Goal: Check status: Check status

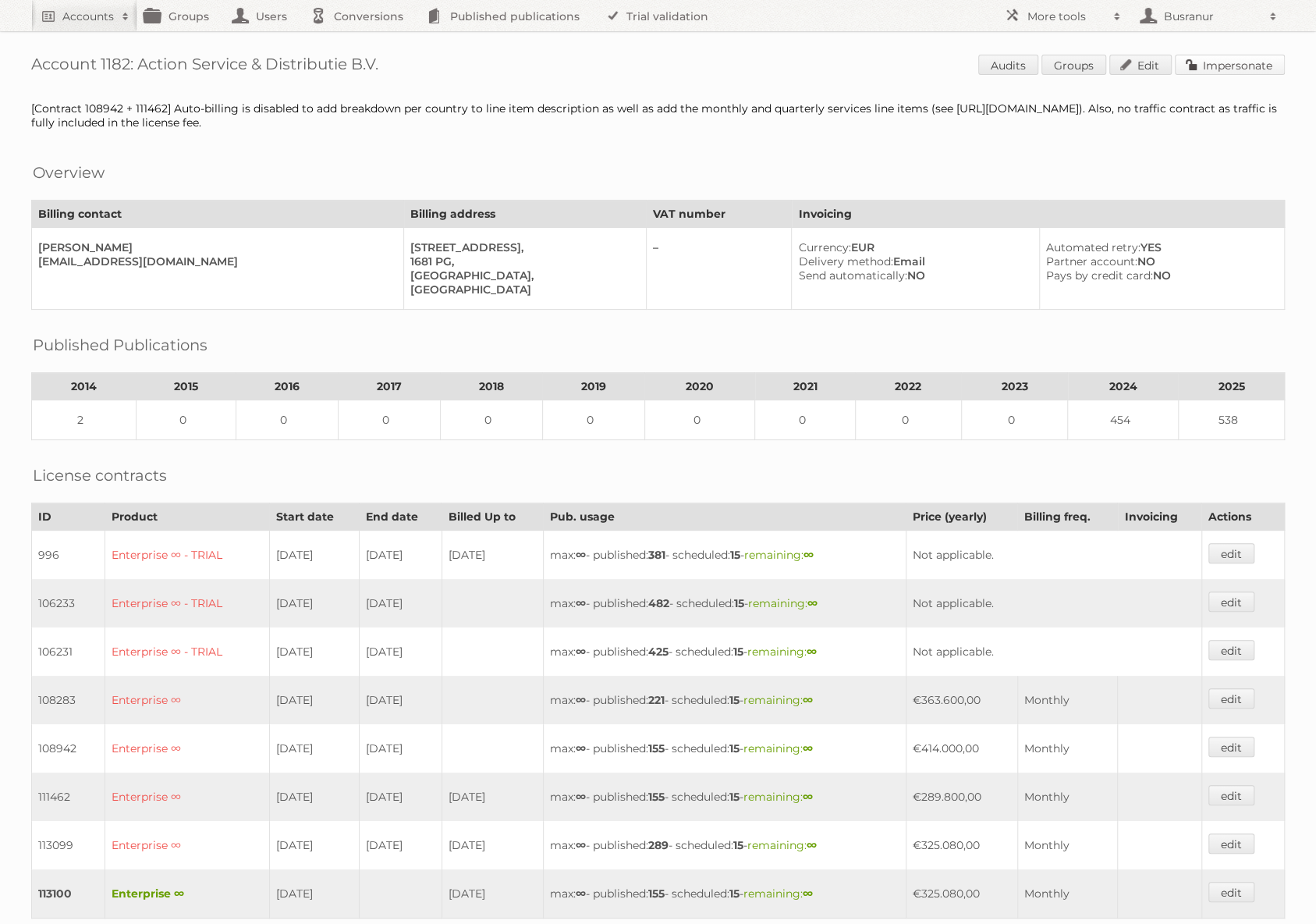
click at [1226, 66] on link "Impersonate" at bounding box center [1230, 65] width 110 height 20
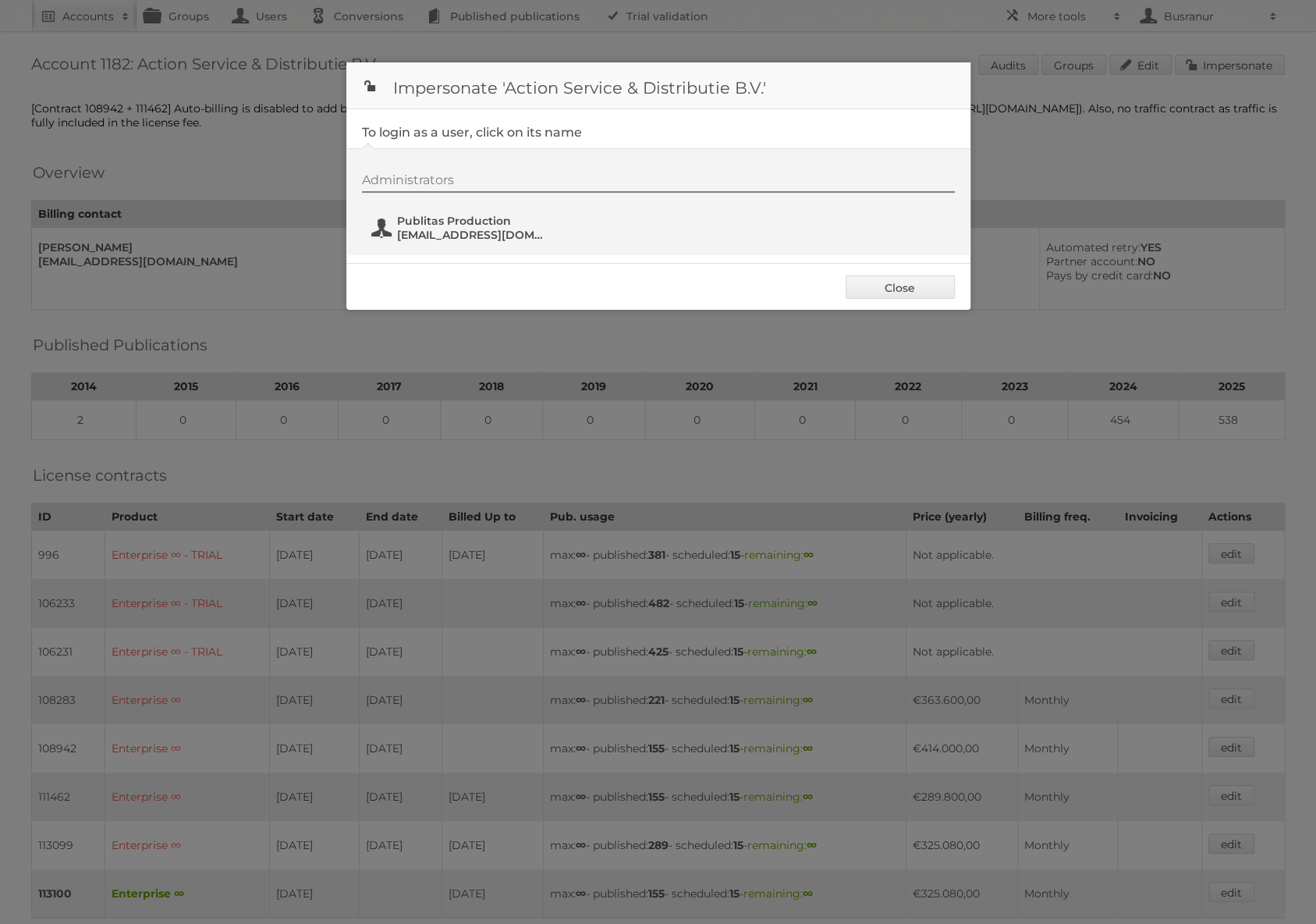
click at [460, 226] on span "Publitas Production" at bounding box center [472, 221] width 152 height 14
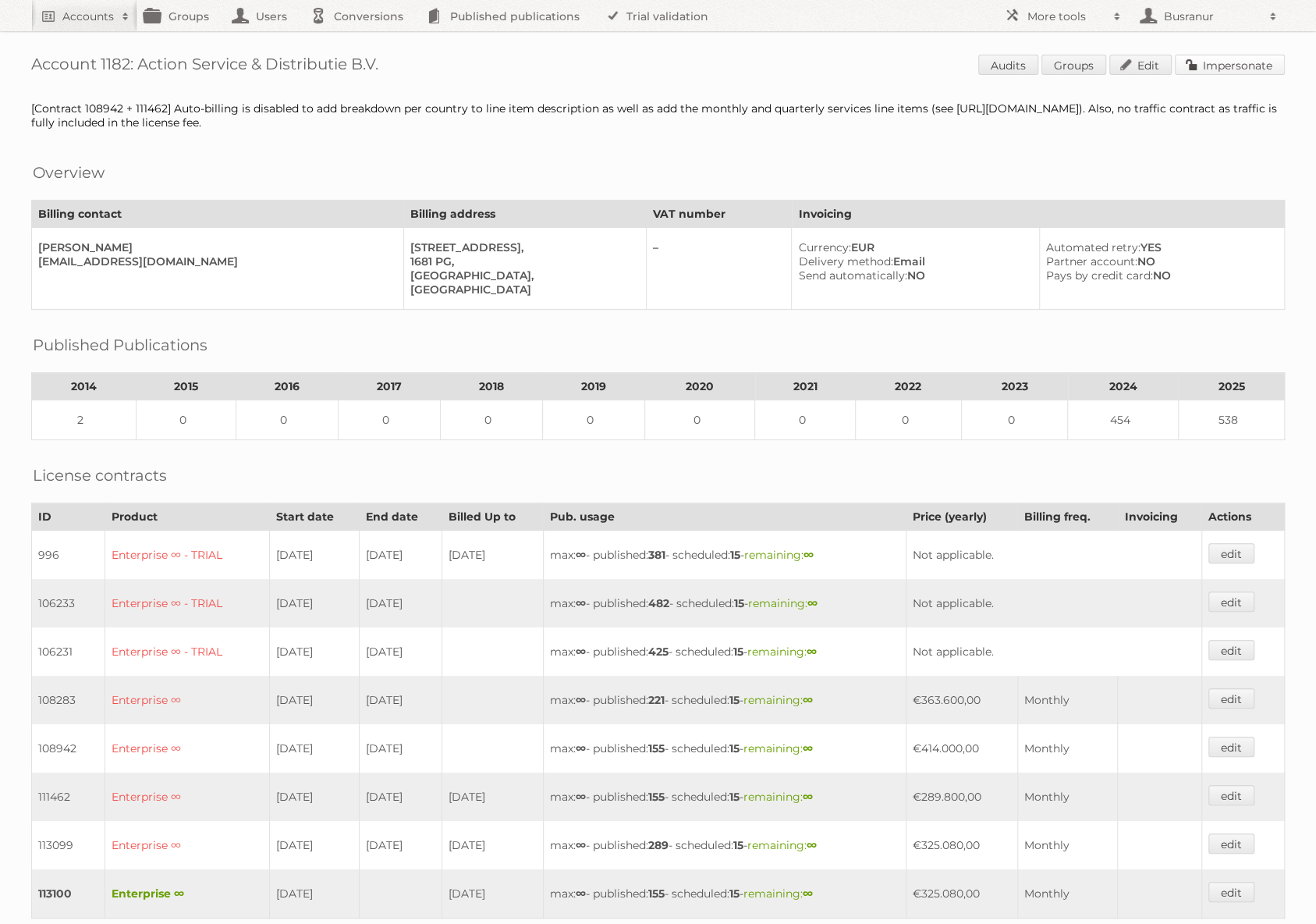
click at [1224, 66] on link "Impersonate" at bounding box center [1230, 65] width 110 height 20
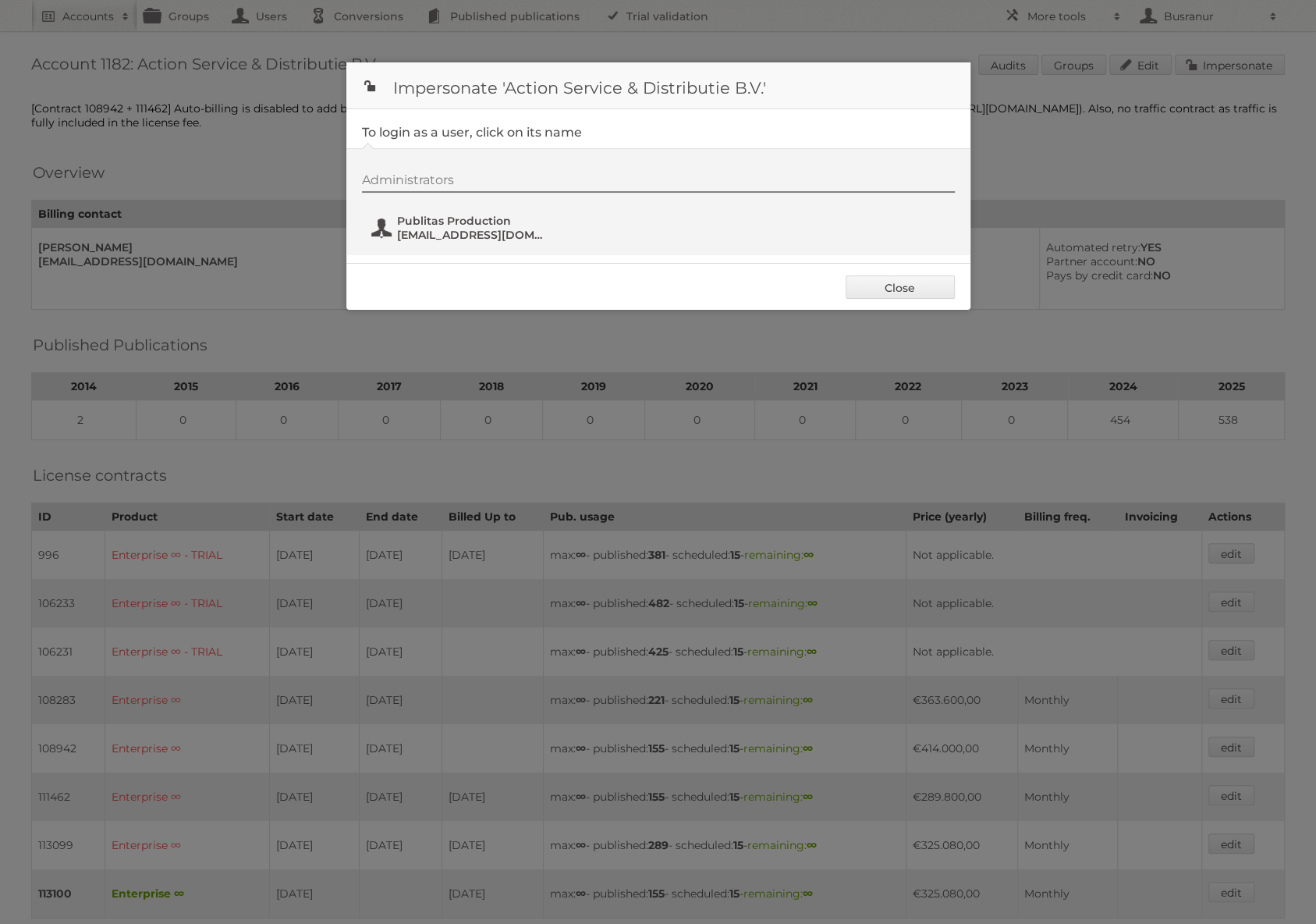
click at [426, 229] on span "fs+action@publitas.com" at bounding box center [472, 234] width 152 height 14
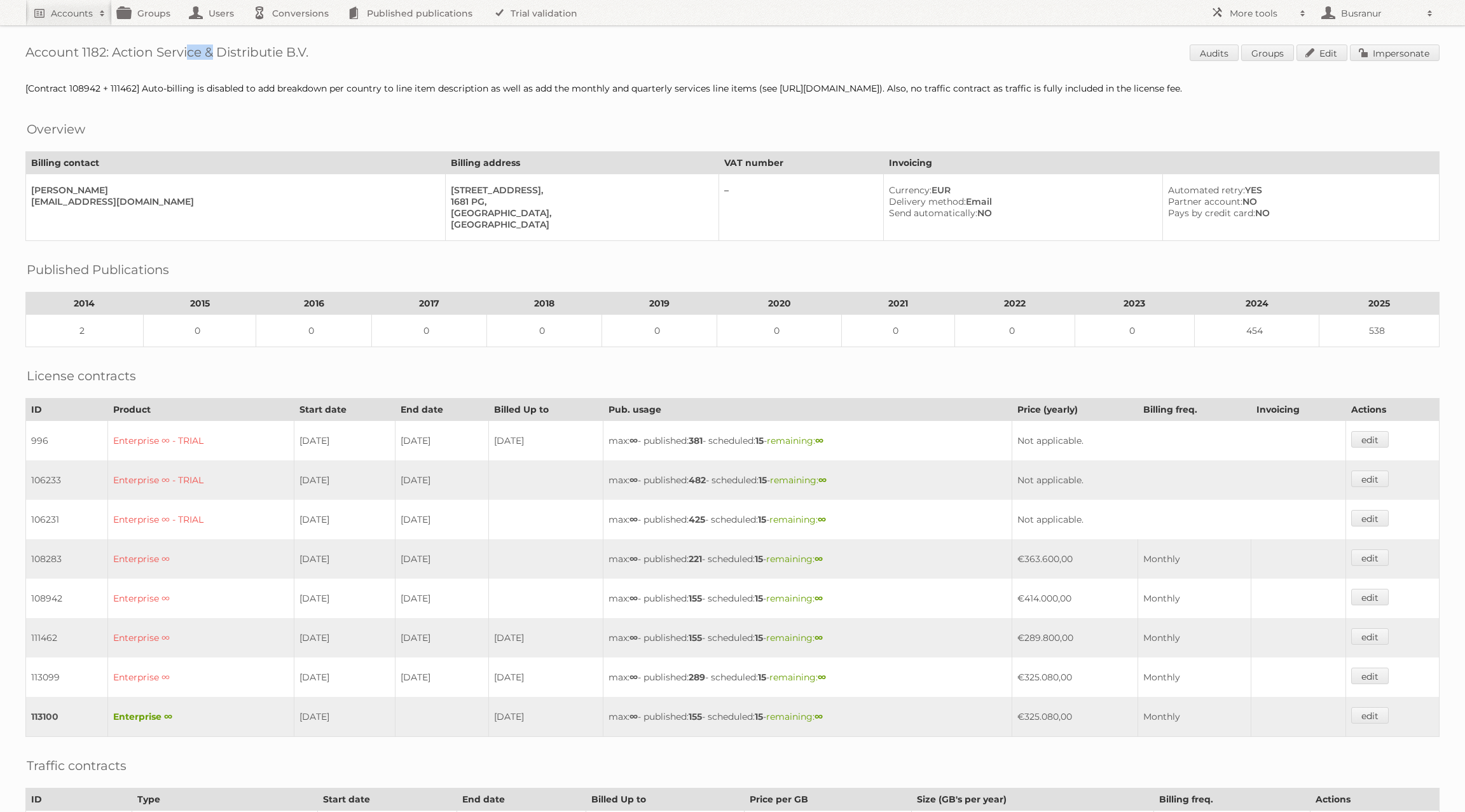
drag, startPoint x: 199, startPoint y: 51, endPoint x: 175, endPoint y: 49, distance: 24.1
click at [175, 49] on h1 "Account 1182: Action Service & Distributie B.V. Audits Groups Edit Impersonate" at bounding box center [732, 54] width 1414 height 19
drag, startPoint x: 311, startPoint y: 55, endPoint x: 115, endPoint y: 51, distance: 196.0
click at [115, 51] on h1 "Account 1182: Action Service & Distributie B.V. Audits Groups Edit Impersonate" at bounding box center [732, 54] width 1414 height 19
copy h1 "Action Service & Distributie B.V."
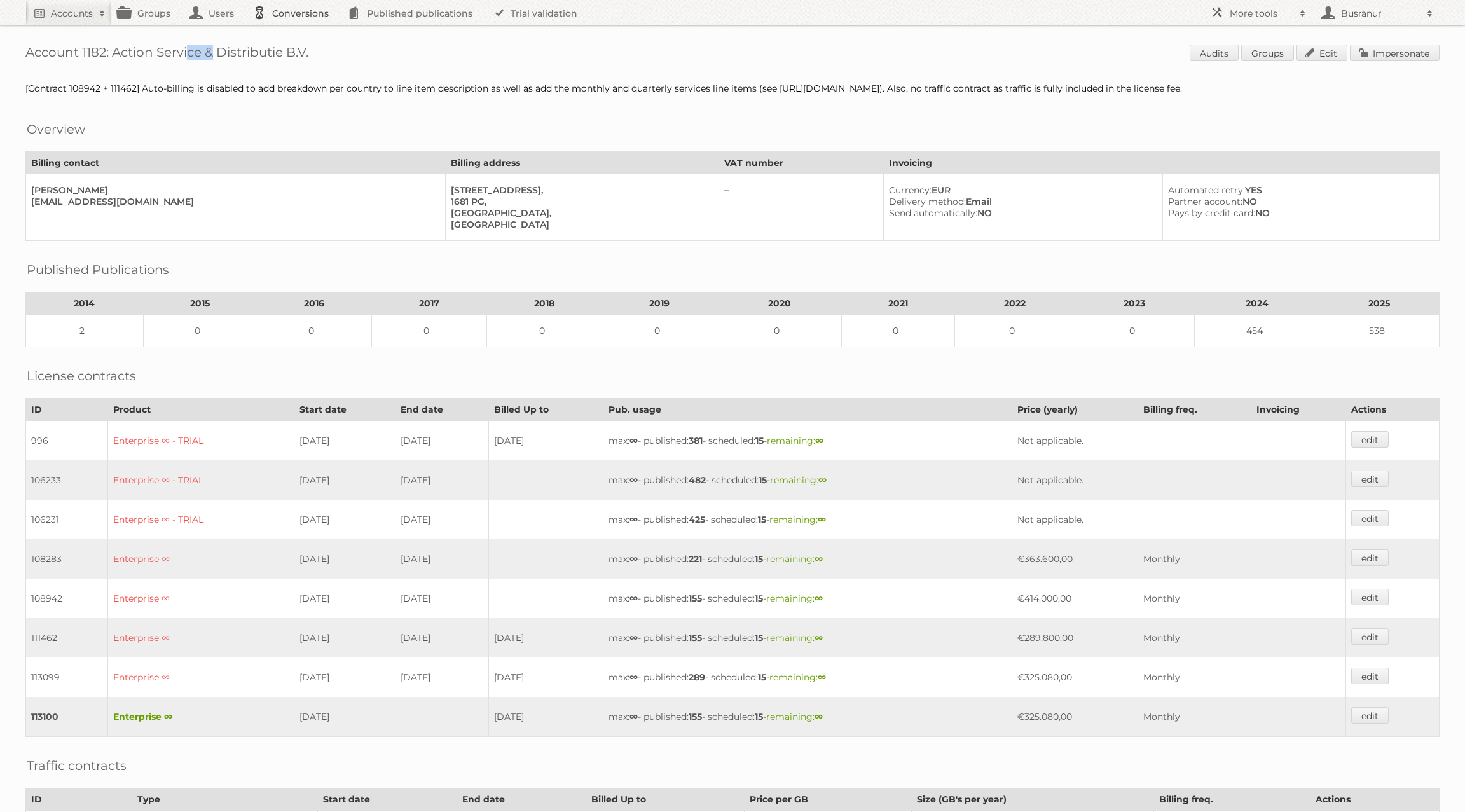
click at [309, 15] on link "Conversions" at bounding box center [294, 13] width 95 height 25
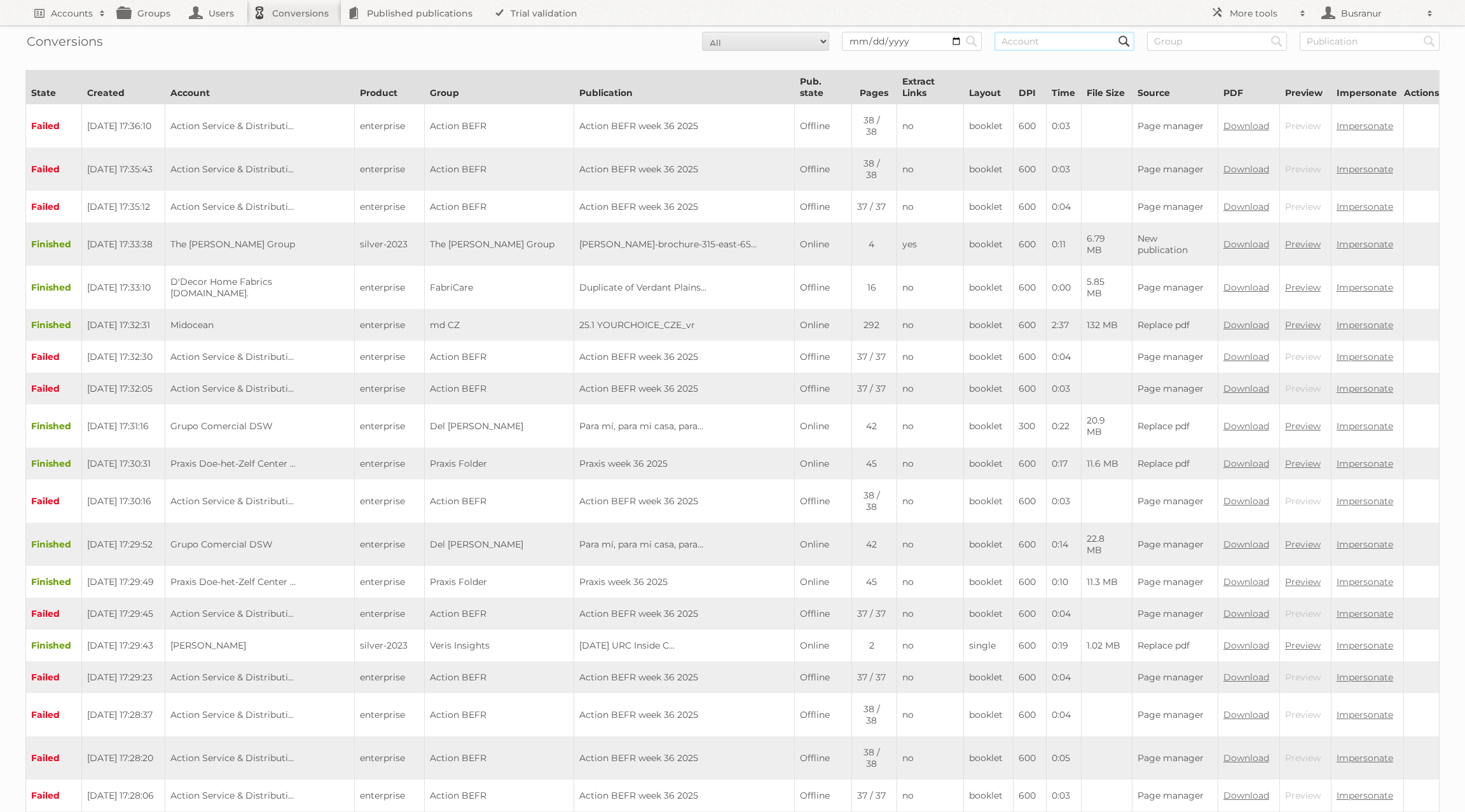
click at [1043, 43] on input "text" at bounding box center [1064, 41] width 140 height 19
paste input "Action Service & Distributie B.V."
type input "Action Service & Distributie B.V."
click at [962, 32] on input "Search" at bounding box center [972, 41] width 19 height 19
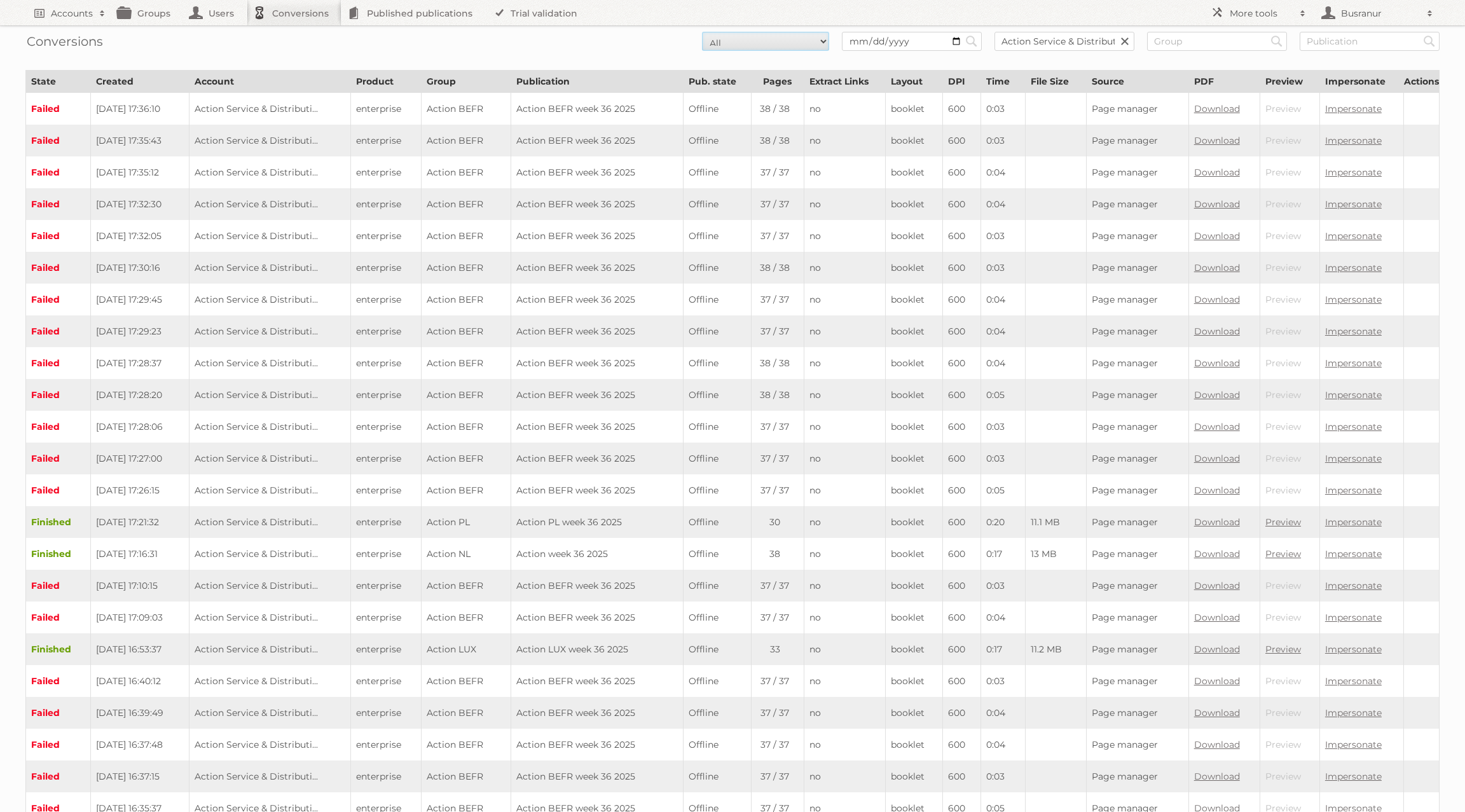
click at [718, 43] on select "All New Preparing Converting Finished Canceled Failed" at bounding box center [765, 41] width 127 height 19
select select "new"
click at [702, 32] on select "All New Preparing Converting Finished Canceled Failed" at bounding box center [765, 41] width 127 height 19
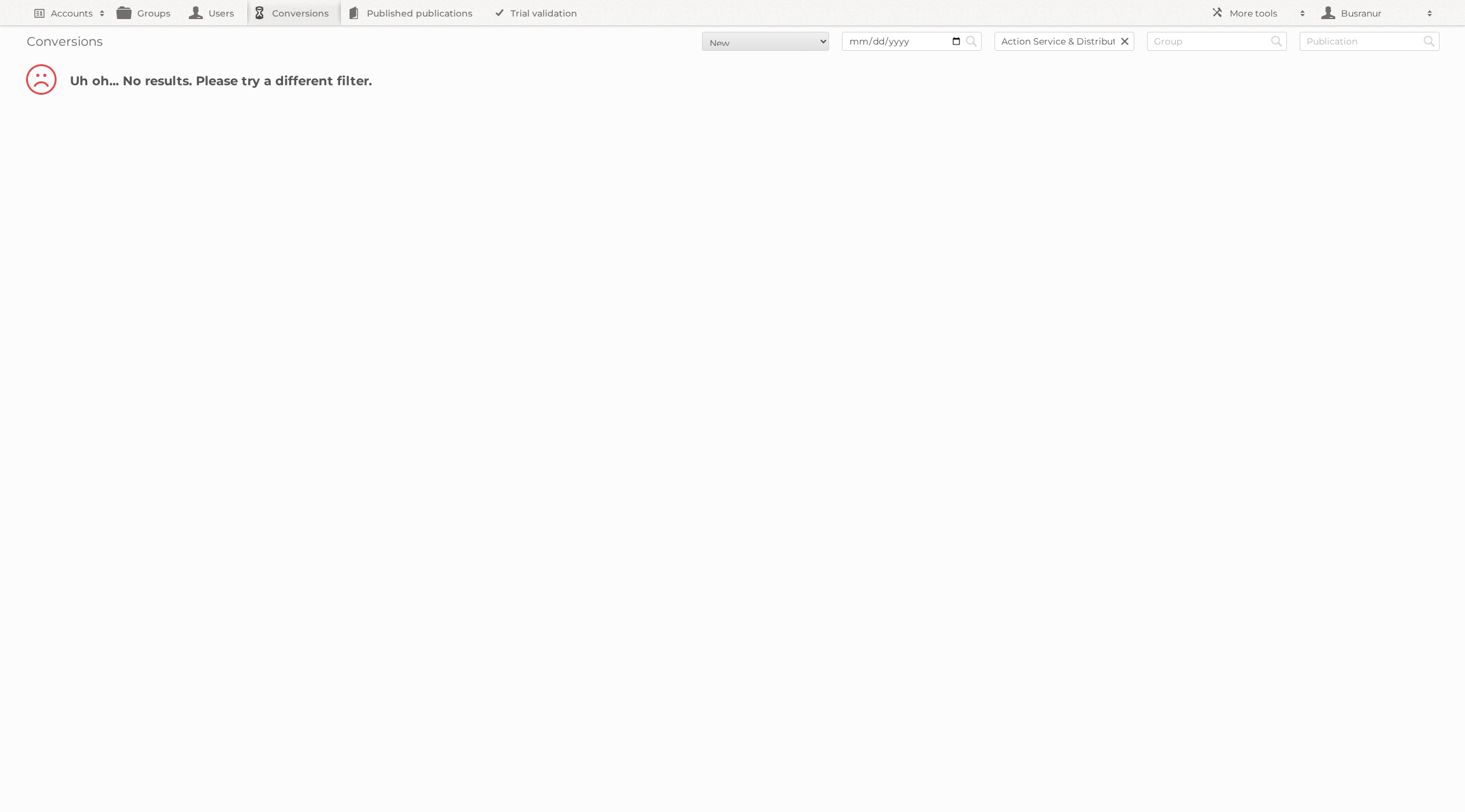
click at [753, 29] on div "Conversions All New Preparing Converting Finished Canceled Failed Search Action…" at bounding box center [732, 41] width 1414 height 32
click at [753, 39] on select "All New Preparing Converting Finished Canceled Failed" at bounding box center [765, 41] width 127 height 19
select select "preparing"
click at [702, 32] on select "All New Preparing Converting Finished Canceled Failed" at bounding box center [765, 41] width 127 height 19
click at [755, 37] on select "All New Preparing Converting Finished Canceled Failed" at bounding box center [765, 41] width 127 height 19
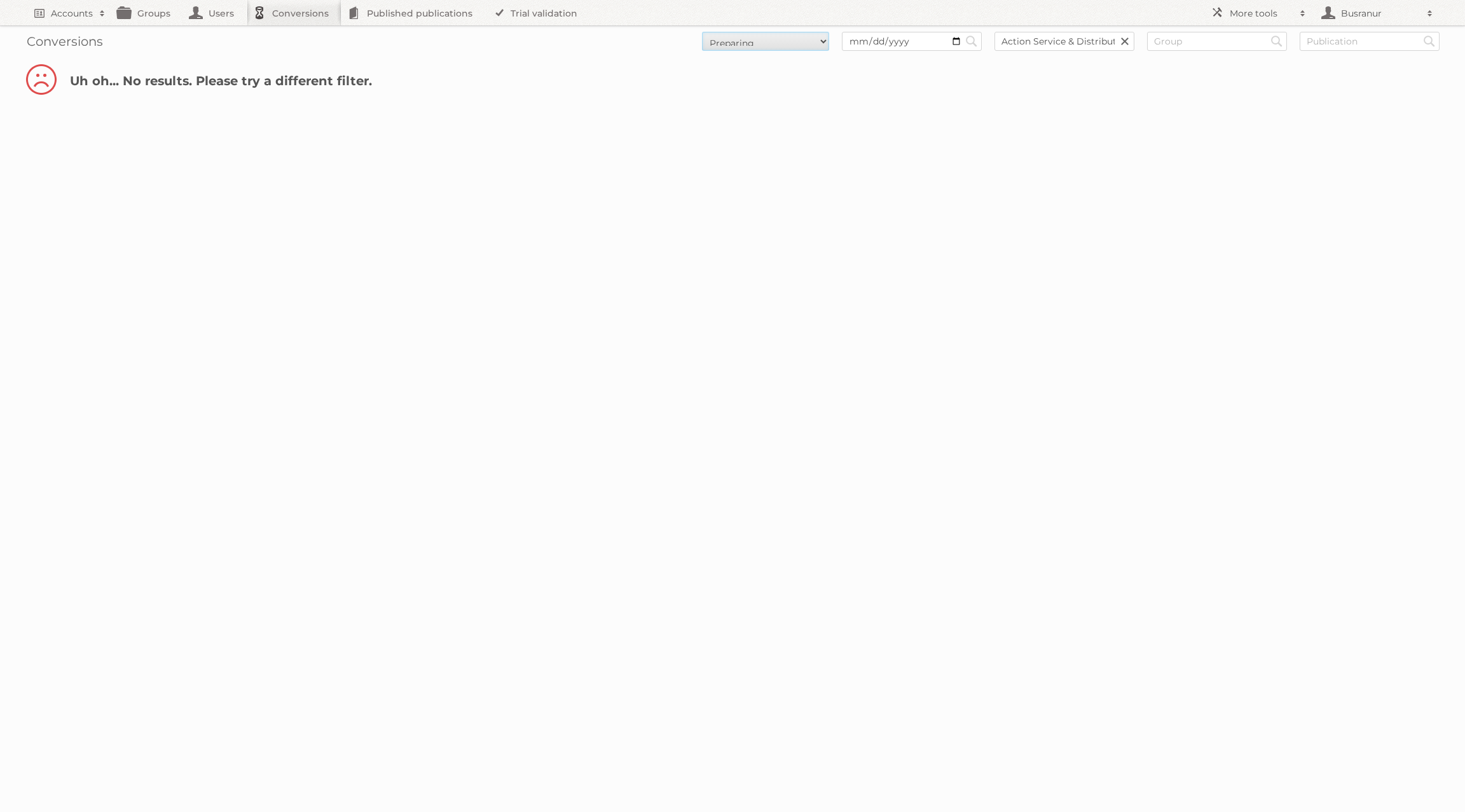
select select "converting"
click at [702, 32] on select "All New Preparing Converting Finished Canceled Failed" at bounding box center [765, 41] width 127 height 19
click at [741, 39] on select "All New Preparing Converting Finished Canceled Failed" at bounding box center [765, 41] width 127 height 19
select select "finished"
click at [702, 32] on select "All New Preparing Converting Finished Canceled Failed" at bounding box center [765, 41] width 127 height 19
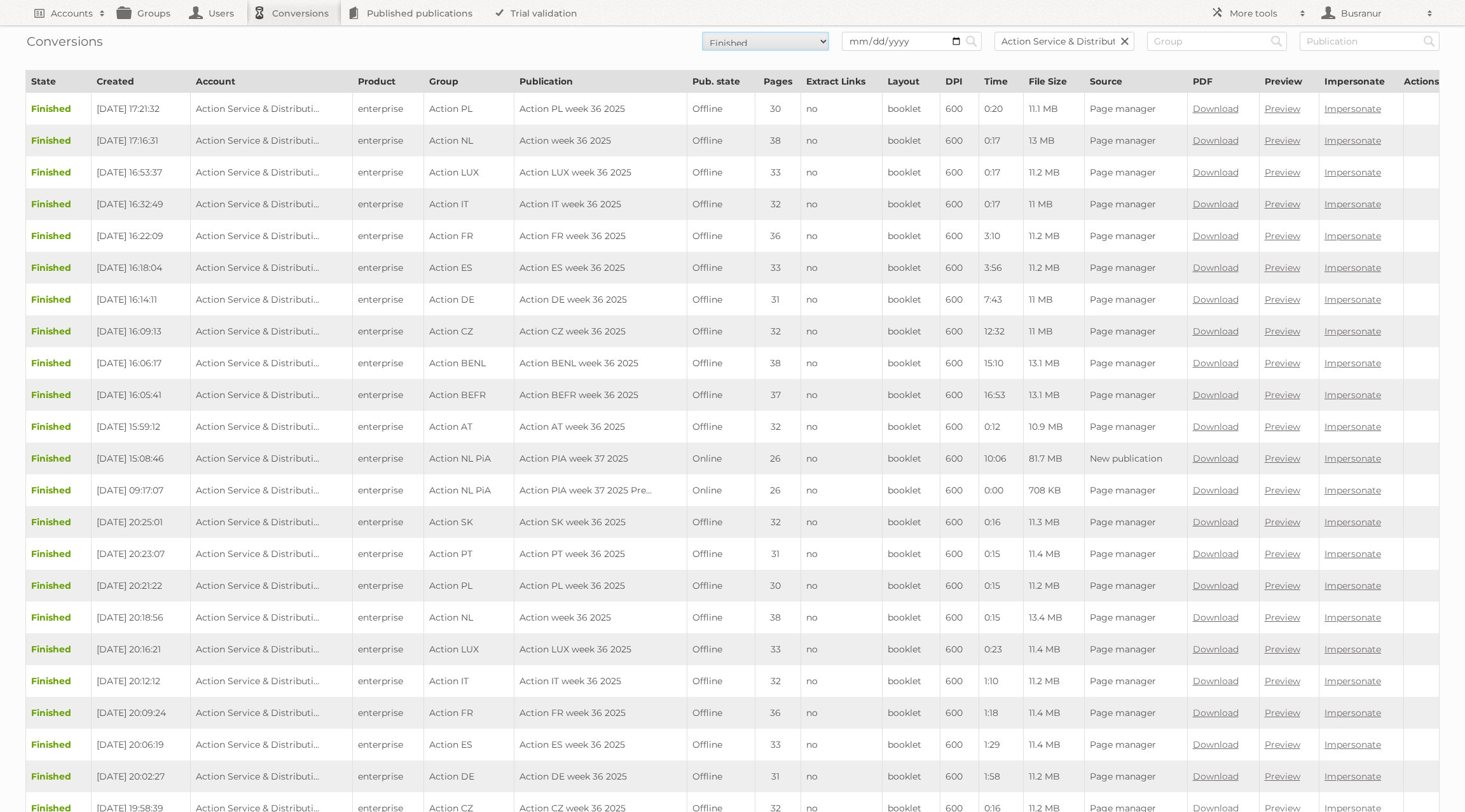
click at [745, 45] on select "All New Preparing Converting Finished Canceled Failed" at bounding box center [765, 41] width 127 height 19
select select "canceled"
click at [702, 32] on select "All New Preparing Converting Finished Canceled Failed" at bounding box center [765, 41] width 127 height 19
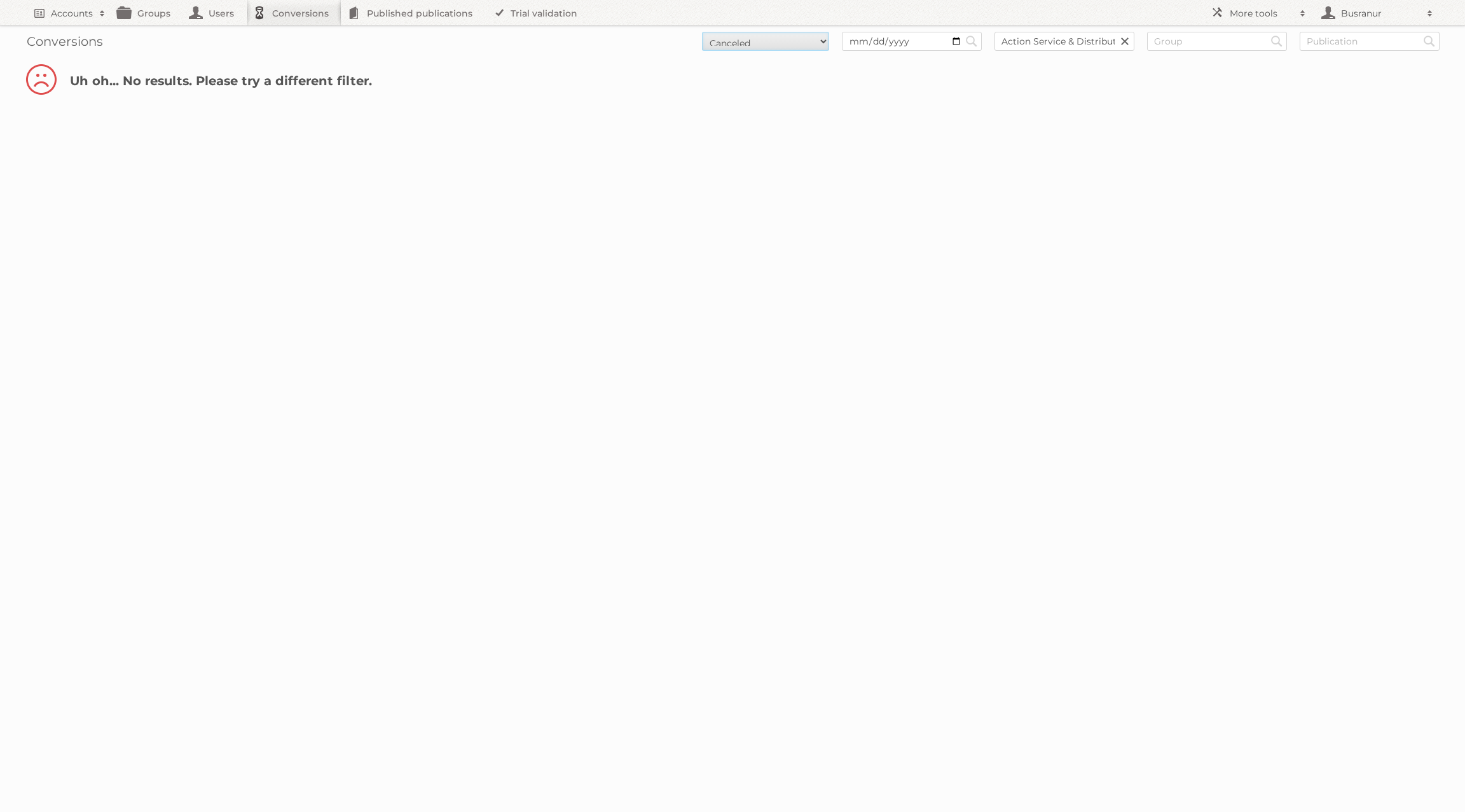
click at [741, 44] on select "All New Preparing Converting Finished Canceled Failed" at bounding box center [765, 41] width 127 height 19
select select "failed"
click at [702, 32] on select "All New Preparing Converting Finished Canceled Failed" at bounding box center [765, 41] width 127 height 19
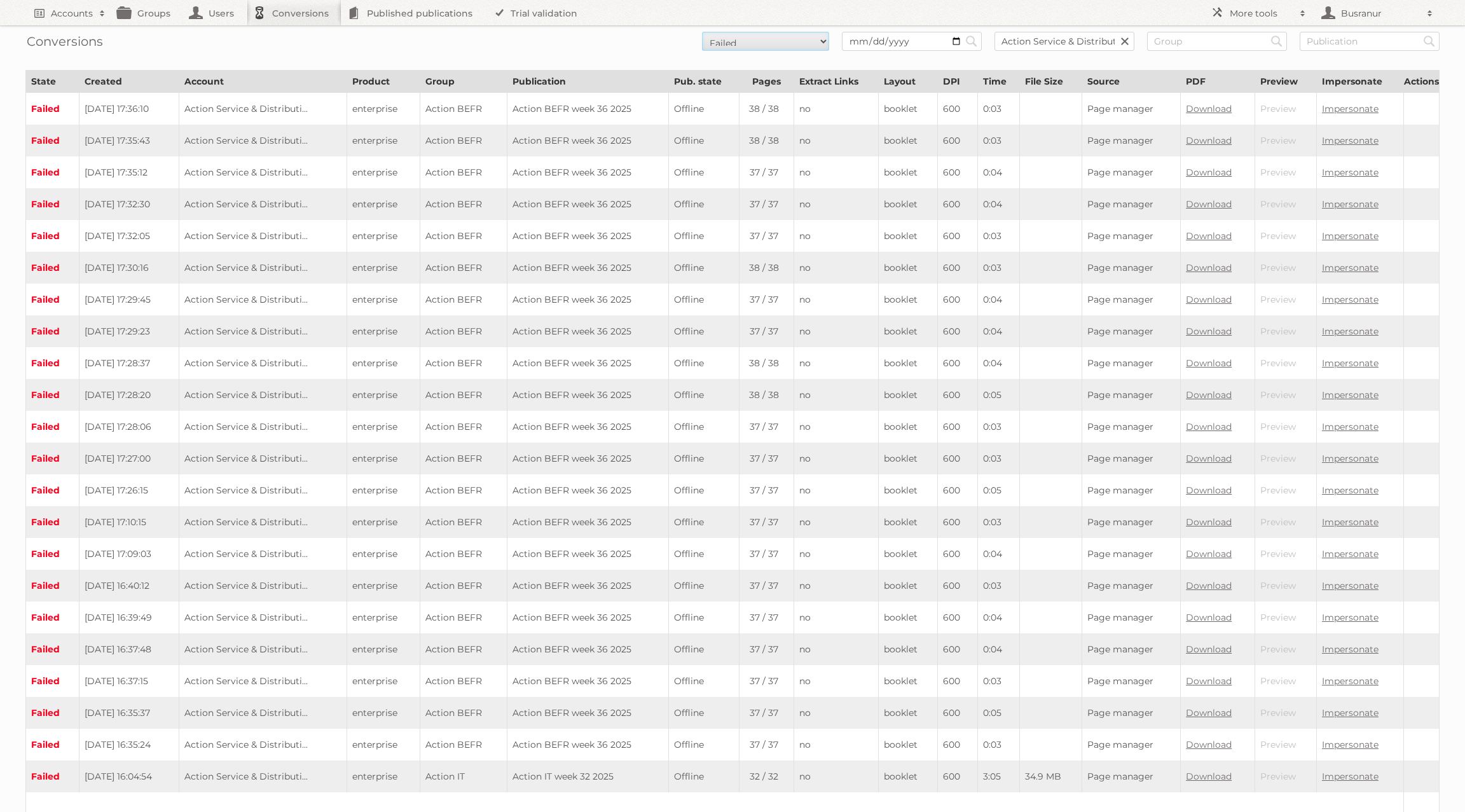
click at [744, 47] on select "All New Preparing Converting Finished Canceled Failed" at bounding box center [765, 41] width 127 height 19
select select "all"
click at [702, 32] on select "All New Preparing Converting Finished Canceled Failed" at bounding box center [765, 41] width 127 height 19
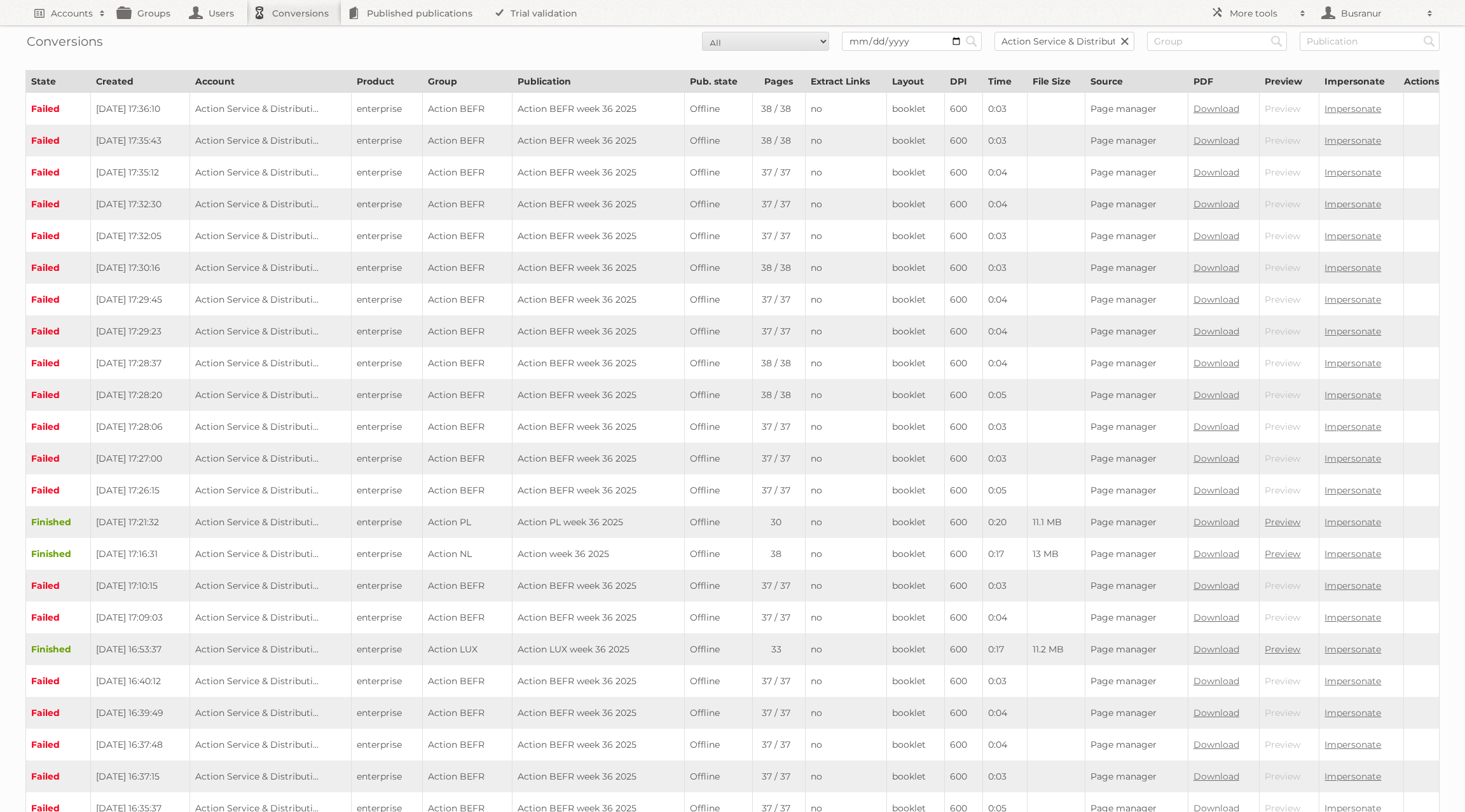
click at [999, 78] on th "Time" at bounding box center [1005, 82] width 45 height 22
click at [282, 48] on form "All New Preparing Converting Finished Canceled Failed Search Action Service & D…" at bounding box center [732, 41] width 1414 height 19
